Goal: Task Accomplishment & Management: Manage account settings

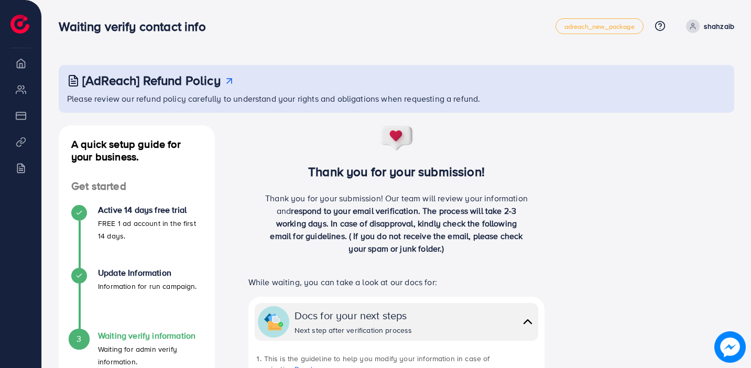
click at [131, 214] on h4 "Active 14 days free trial" at bounding box center [150, 210] width 104 height 10
click at [615, 30] on span "adreach_new_package" at bounding box center [600, 26] width 70 height 7
